Goal: Transaction & Acquisition: Purchase product/service

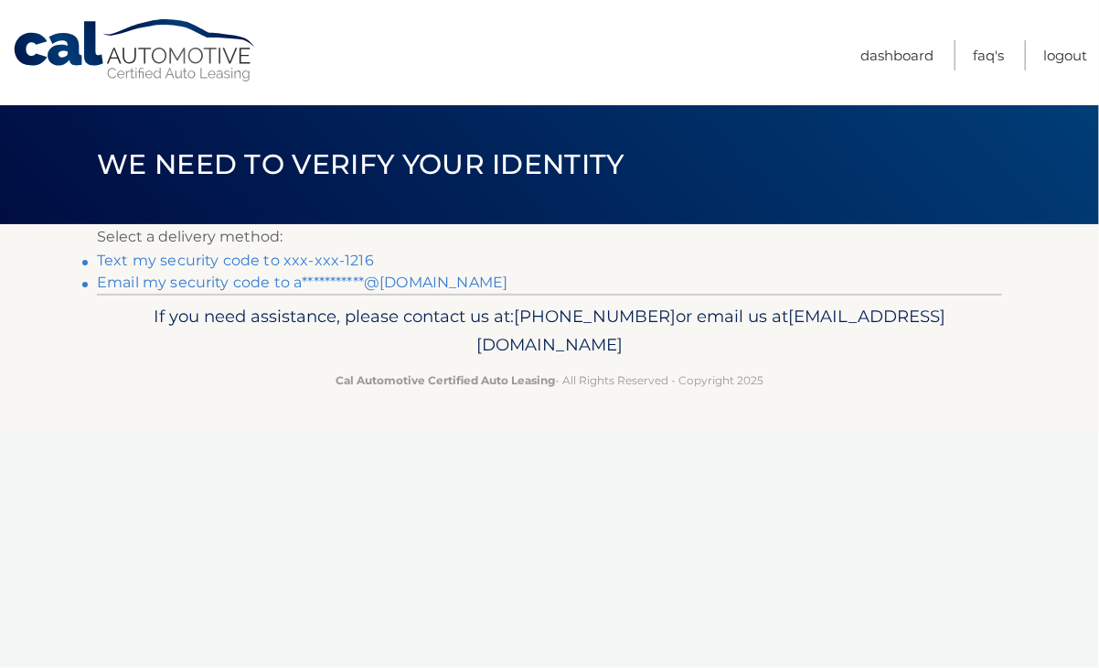
click at [183, 261] on link "Text my security code to xxx-xxx-1216" at bounding box center [235, 260] width 277 height 17
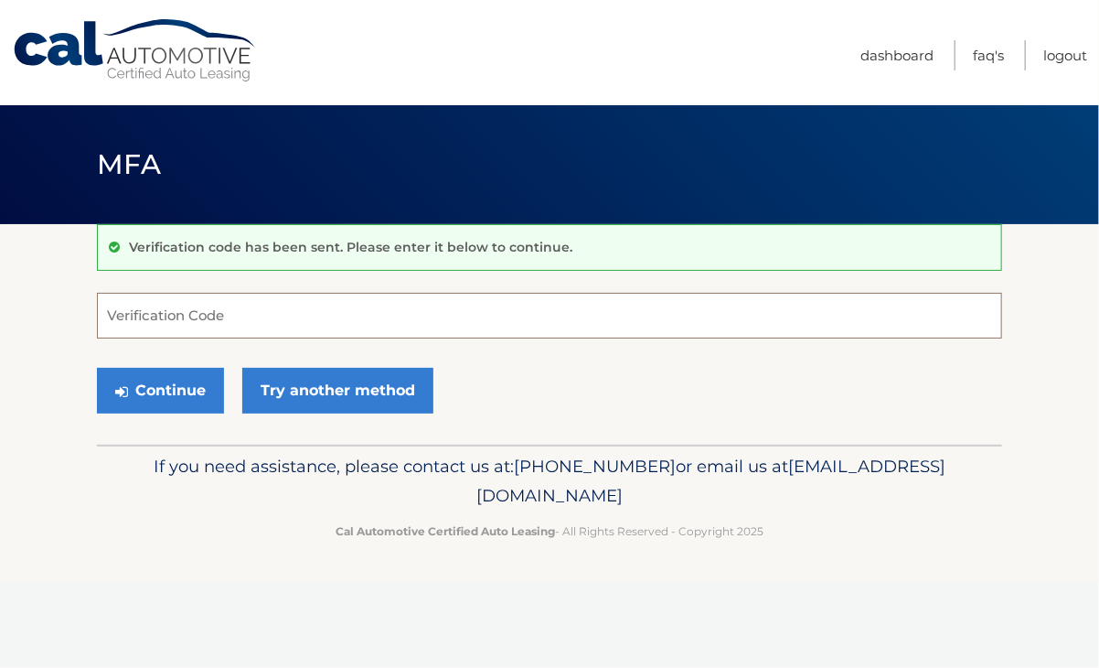
click at [324, 317] on input "Verification Code" at bounding box center [550, 316] width 906 height 46
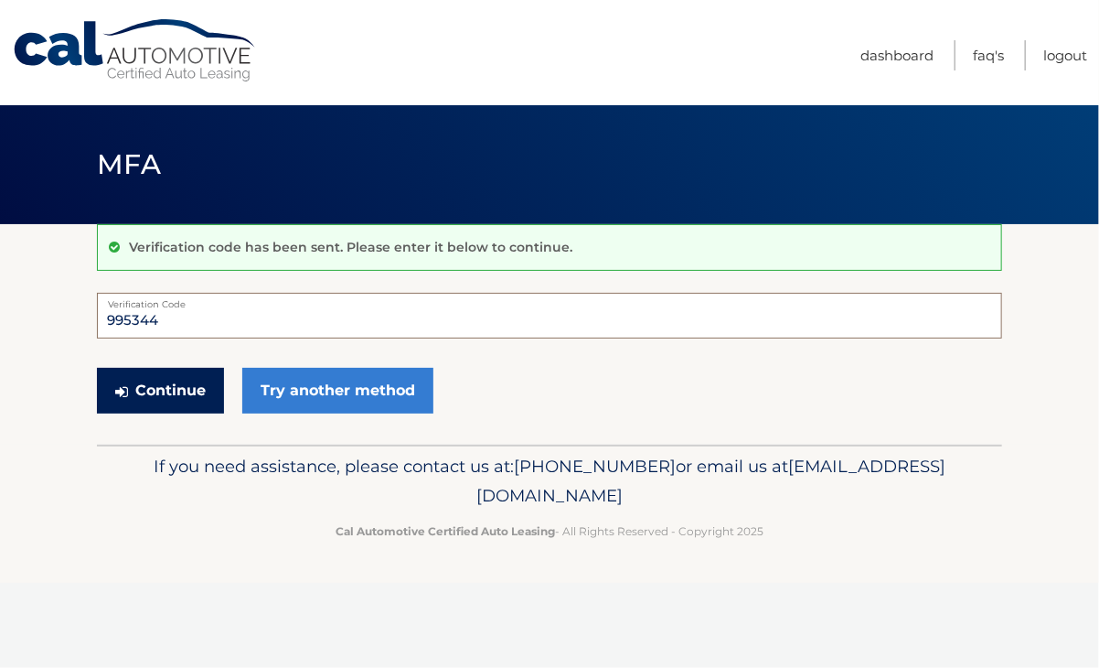
type input "995344"
click at [168, 391] on button "Continue" at bounding box center [160, 391] width 127 height 46
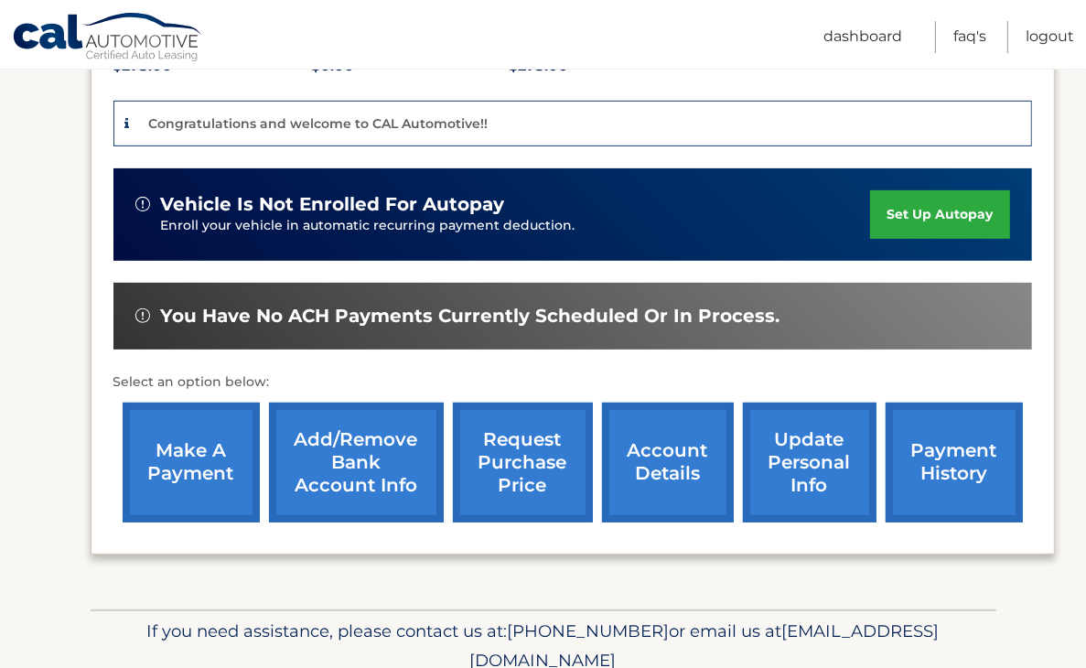
scroll to position [457, 0]
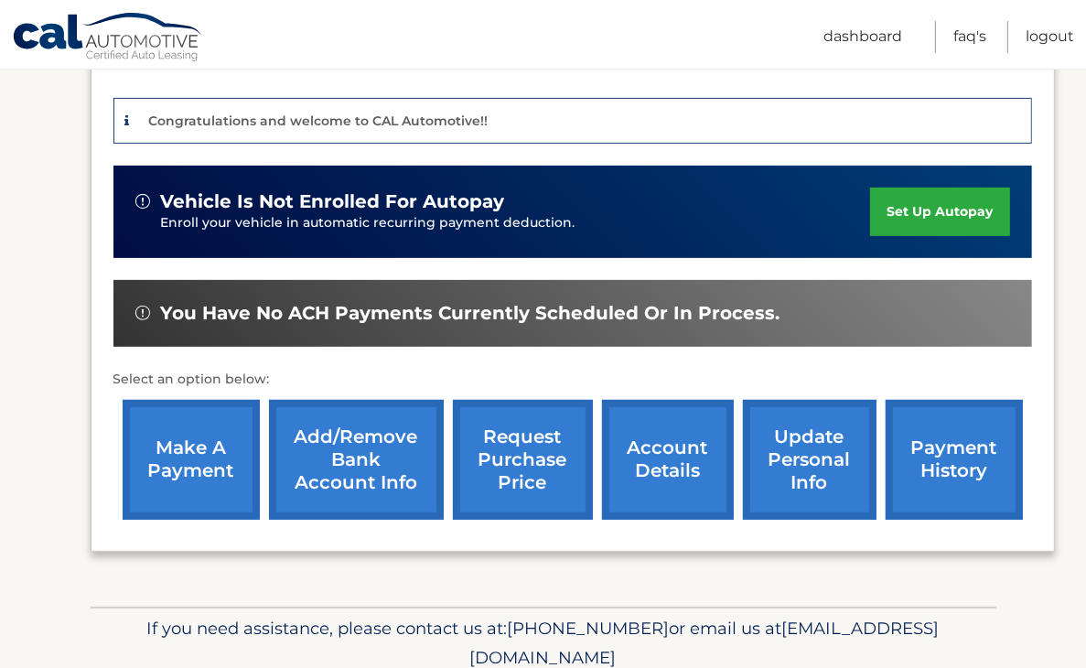
click at [188, 434] on link "make a payment" at bounding box center [191, 460] width 137 height 120
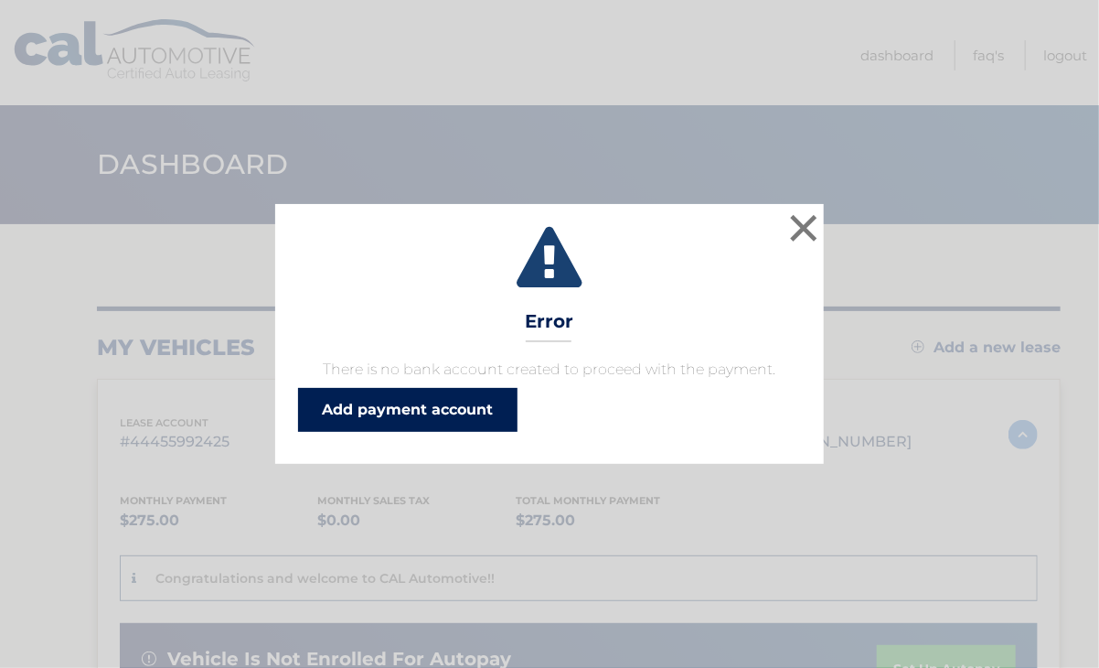
click at [440, 408] on link "Add payment account" at bounding box center [408, 410] width 220 height 44
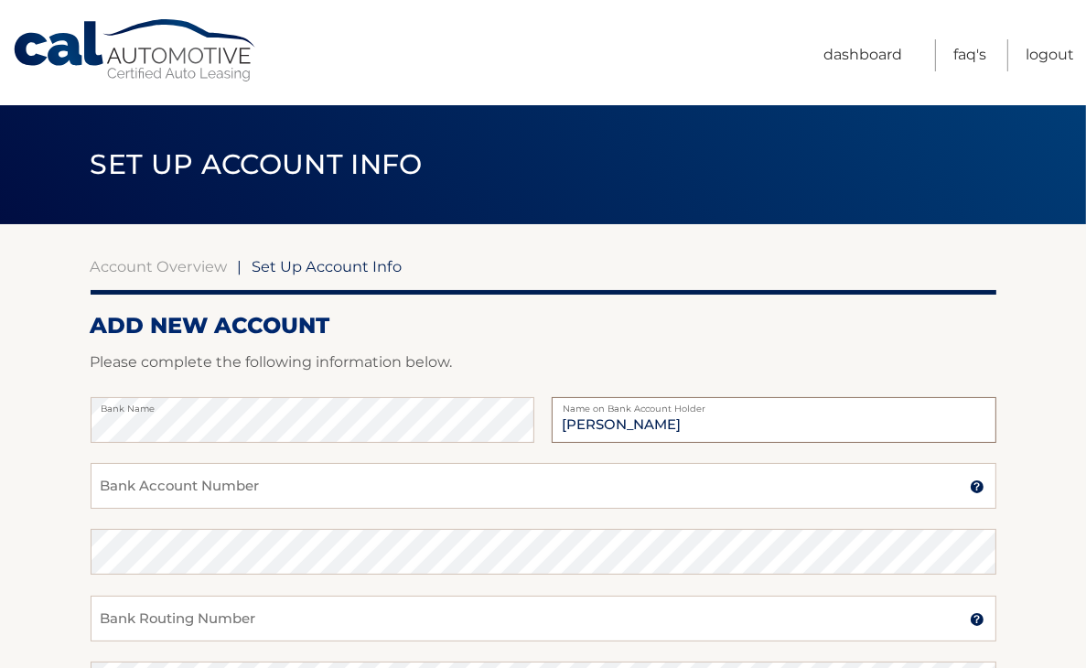
type input "[PERSON_NAME]"
click at [237, 485] on input "Bank Account Number" at bounding box center [544, 486] width 906 height 46
type input "78030891"
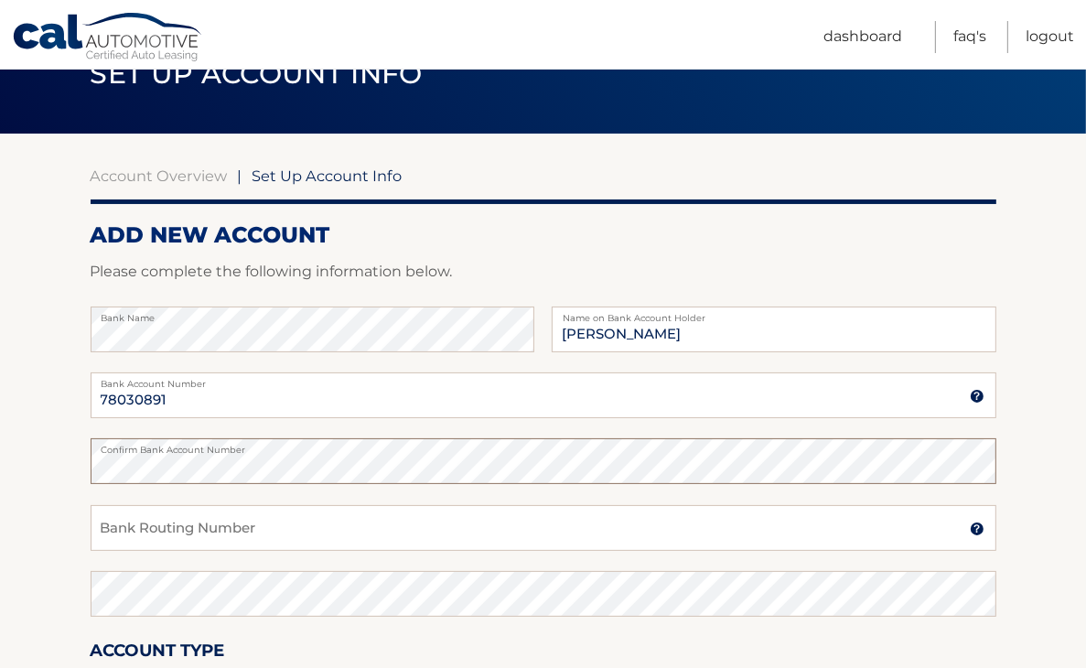
scroll to position [91, 0]
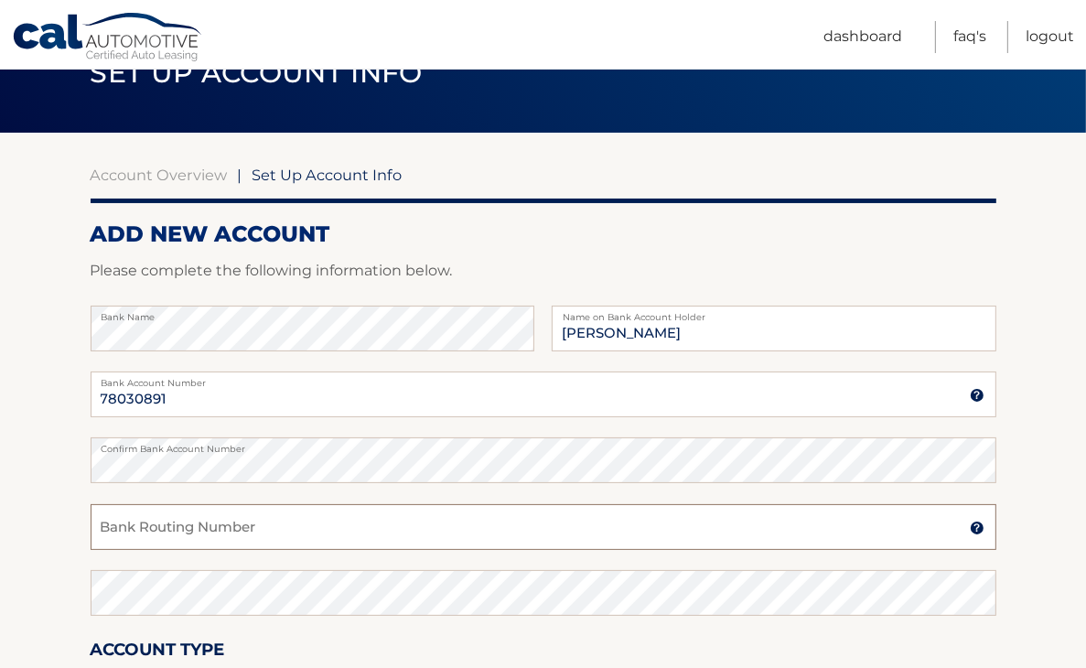
click at [223, 546] on input "Bank Routing Number" at bounding box center [544, 527] width 906 height 46
type input "021000089"
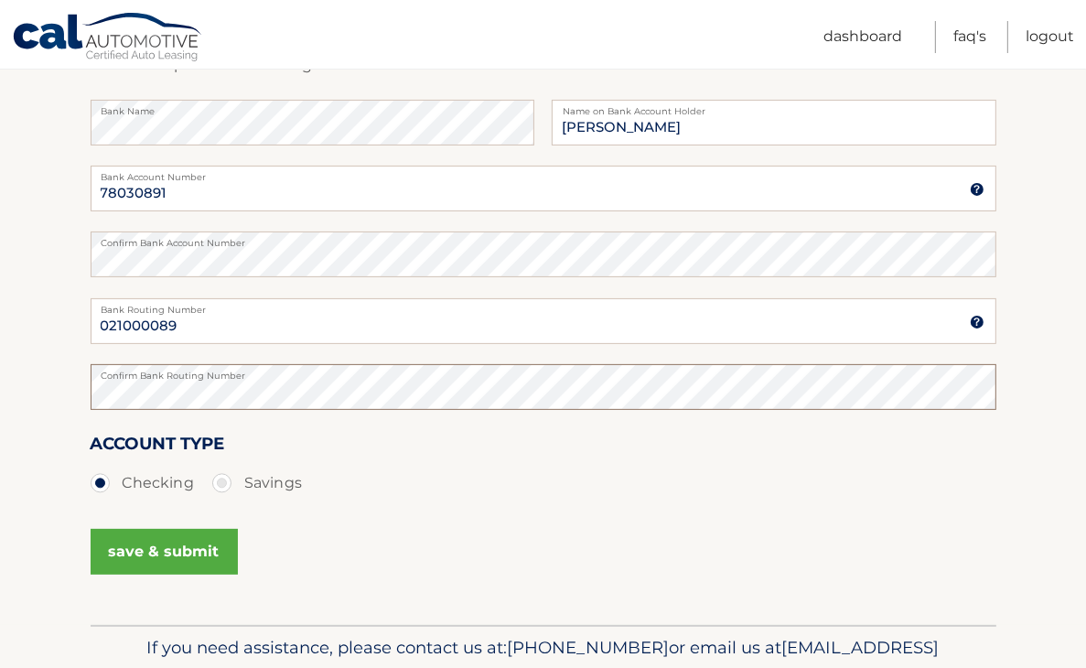
scroll to position [391, 0]
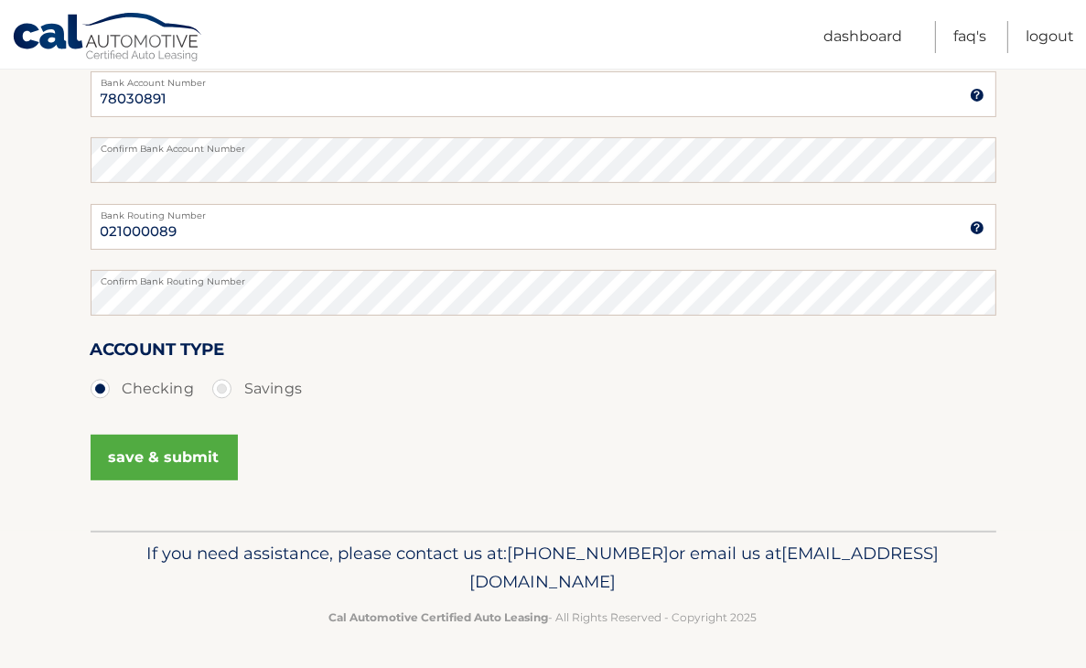
click at [163, 452] on button "save & submit" at bounding box center [164, 457] width 147 height 46
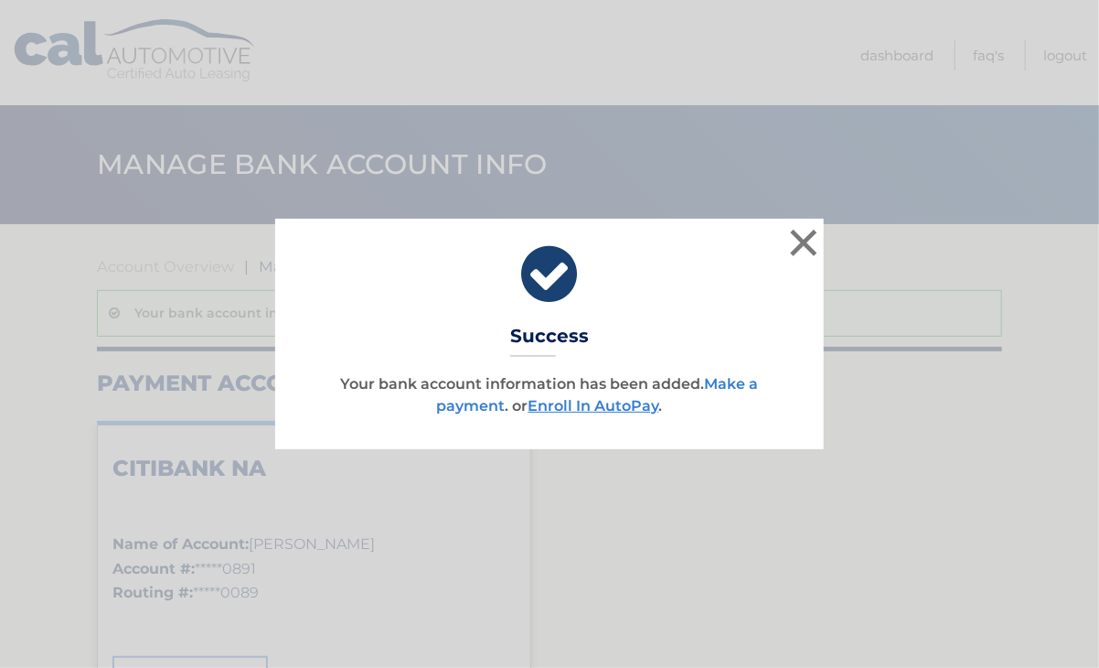
click at [732, 382] on link "Make a payment" at bounding box center [598, 394] width 322 height 39
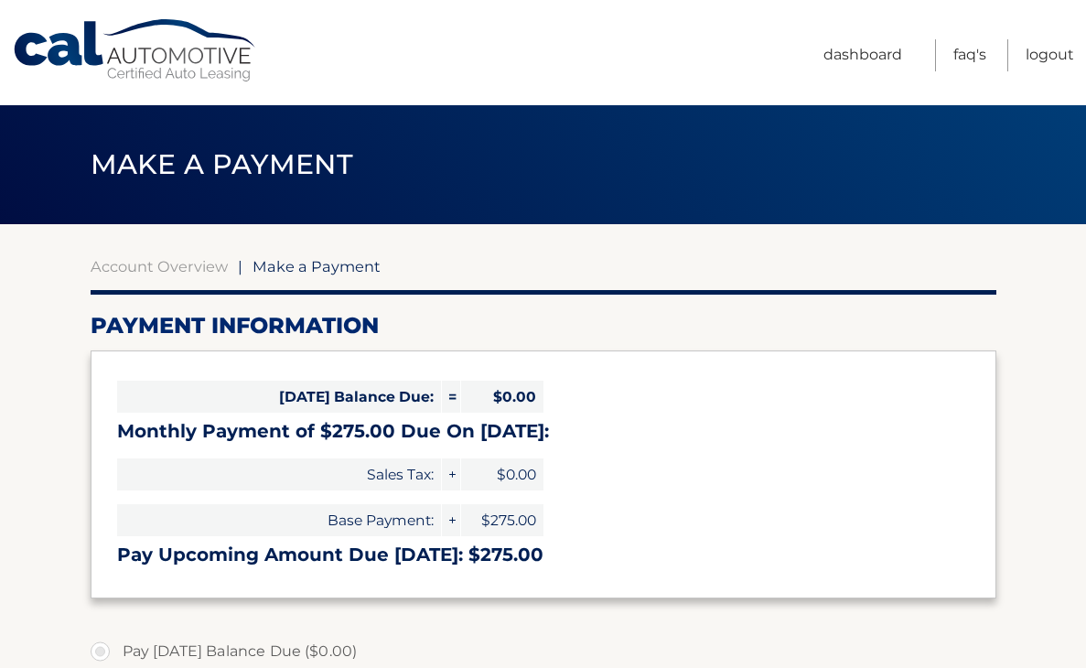
select select "ZDMwYzkwZGEtNTk5Zi00M2RjLTg2YTQtN2QxYTgzODVkYTY3"
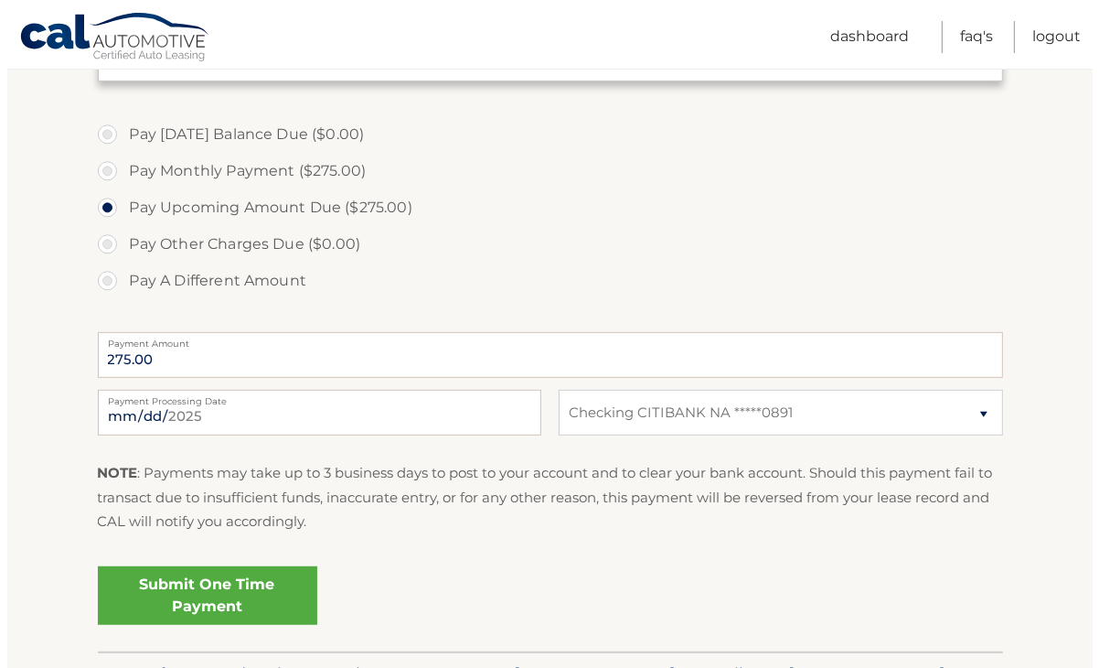
scroll to position [549, 0]
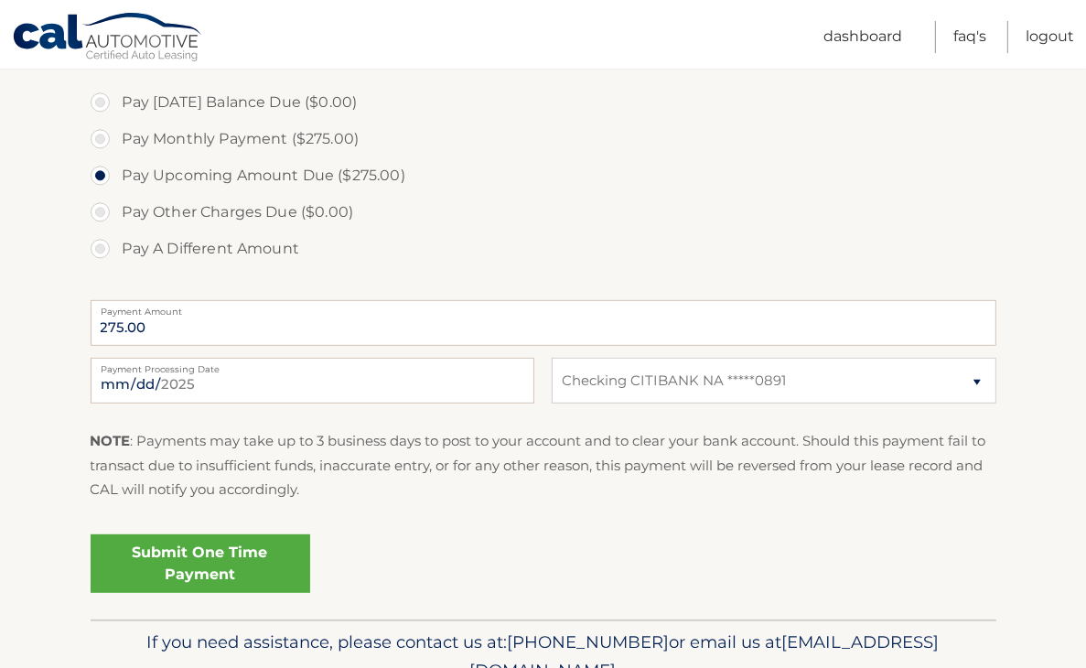
click at [175, 561] on link "Submit One Time Payment" at bounding box center [201, 563] width 220 height 59
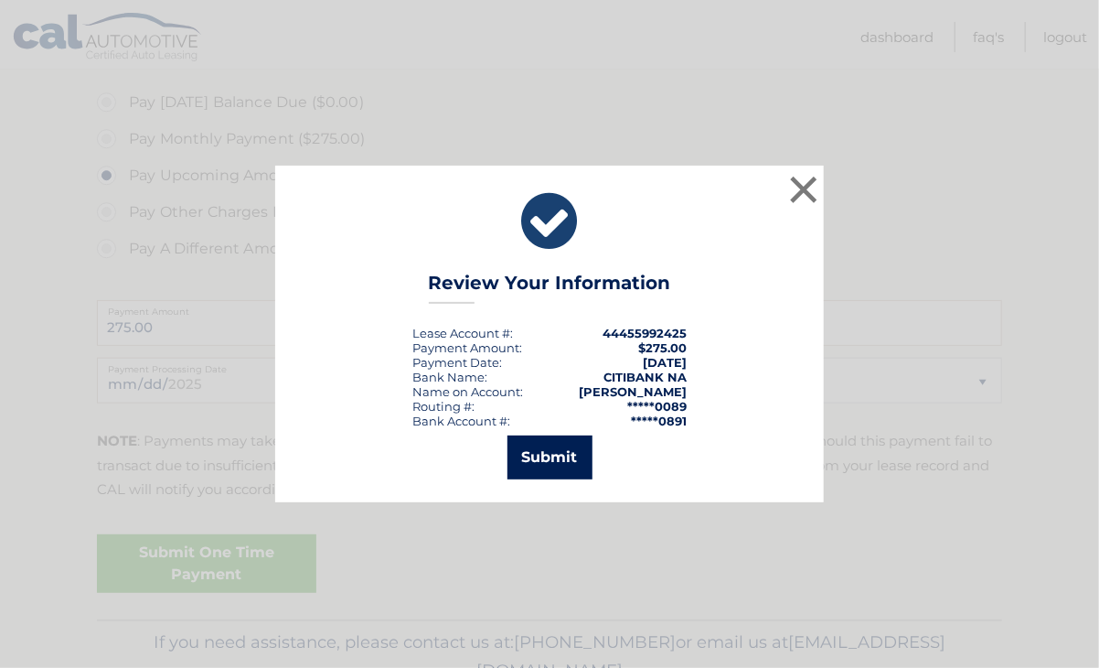
click at [558, 455] on button "Submit" at bounding box center [550, 457] width 85 height 44
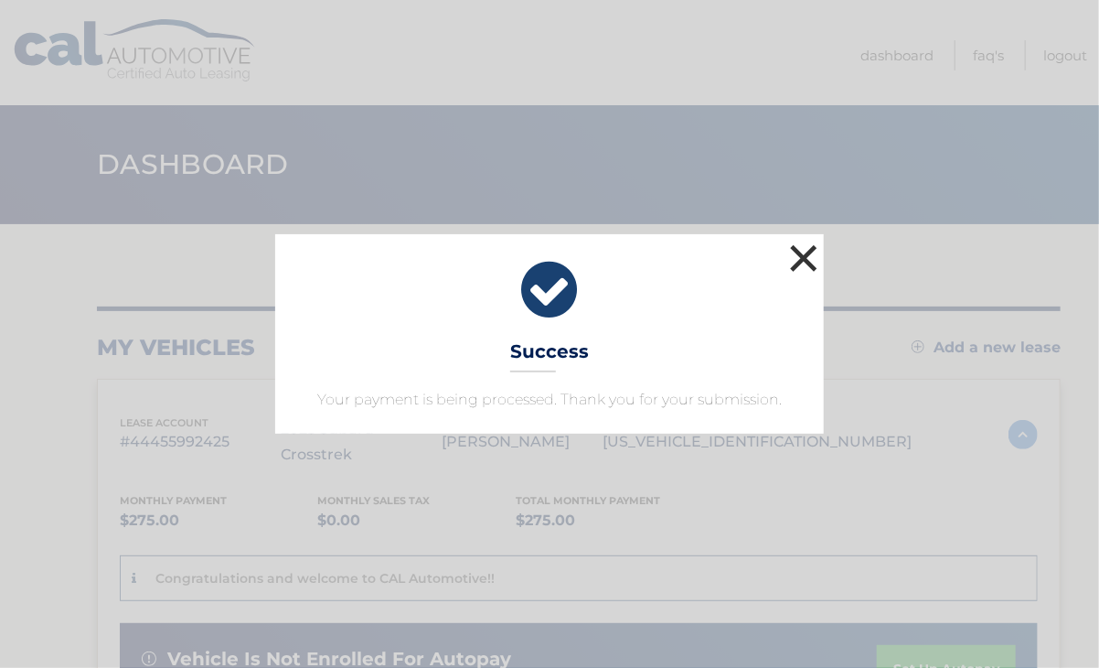
click at [801, 257] on button "×" at bounding box center [804, 258] width 37 height 37
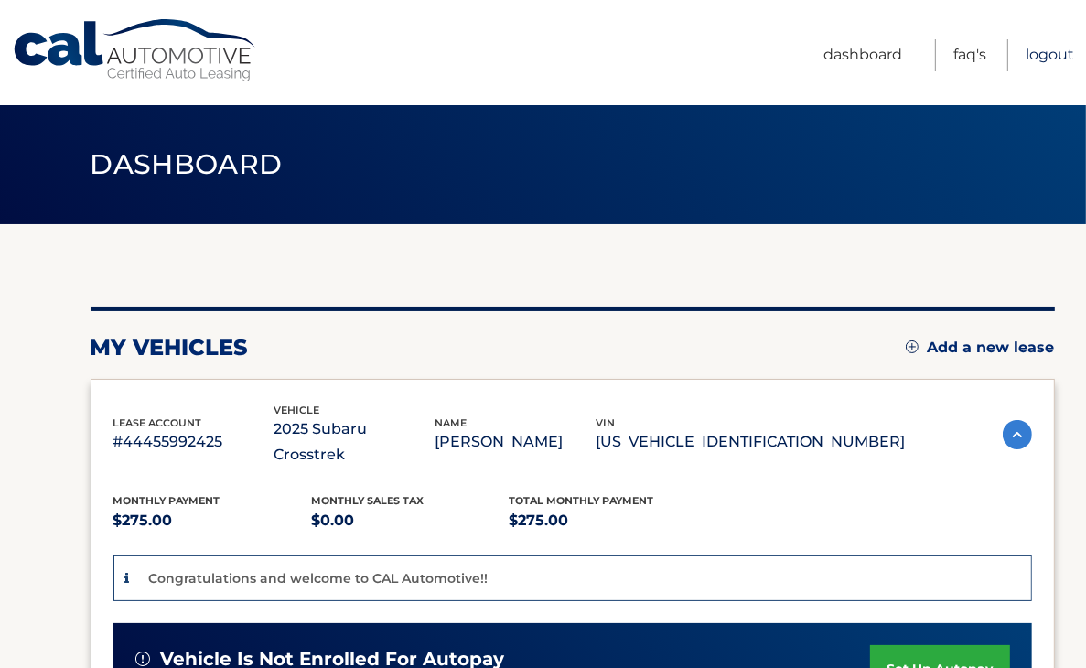
click at [1057, 46] on link "Logout" at bounding box center [1049, 55] width 48 height 32
